Goal: Check status

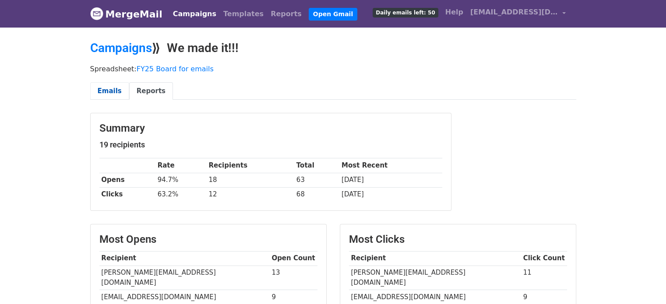
click at [109, 92] on link "Emails" at bounding box center [109, 91] width 39 height 18
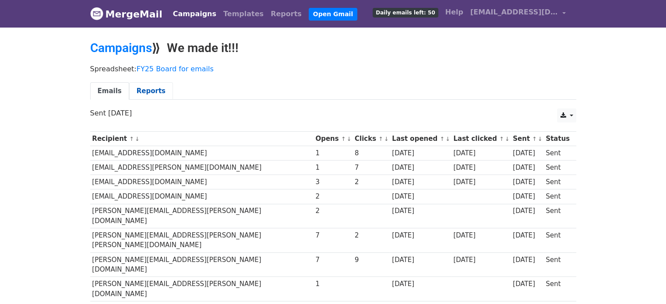
click at [148, 91] on link "Reports" at bounding box center [151, 91] width 44 height 18
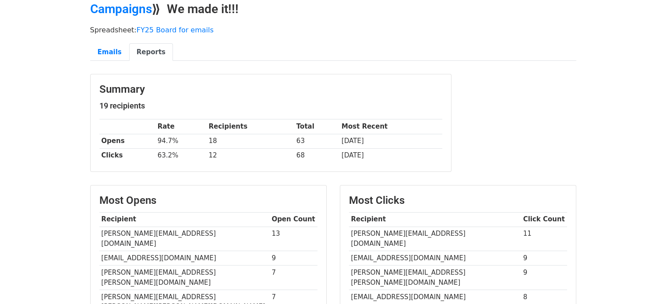
scroll to position [37, 0]
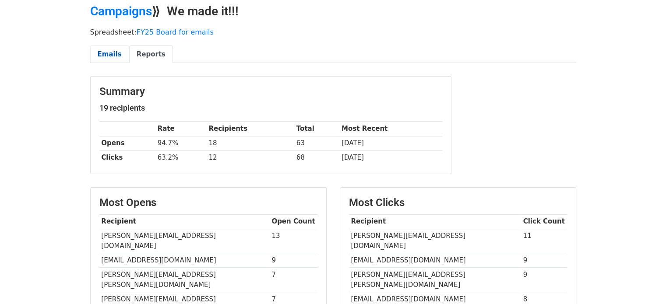
click at [106, 53] on link "Emails" at bounding box center [109, 55] width 39 height 18
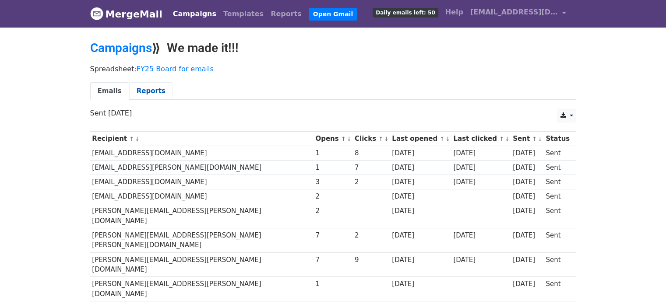
click at [150, 88] on link "Reports" at bounding box center [151, 91] width 44 height 18
